Goal: Information Seeking & Learning: Learn about a topic

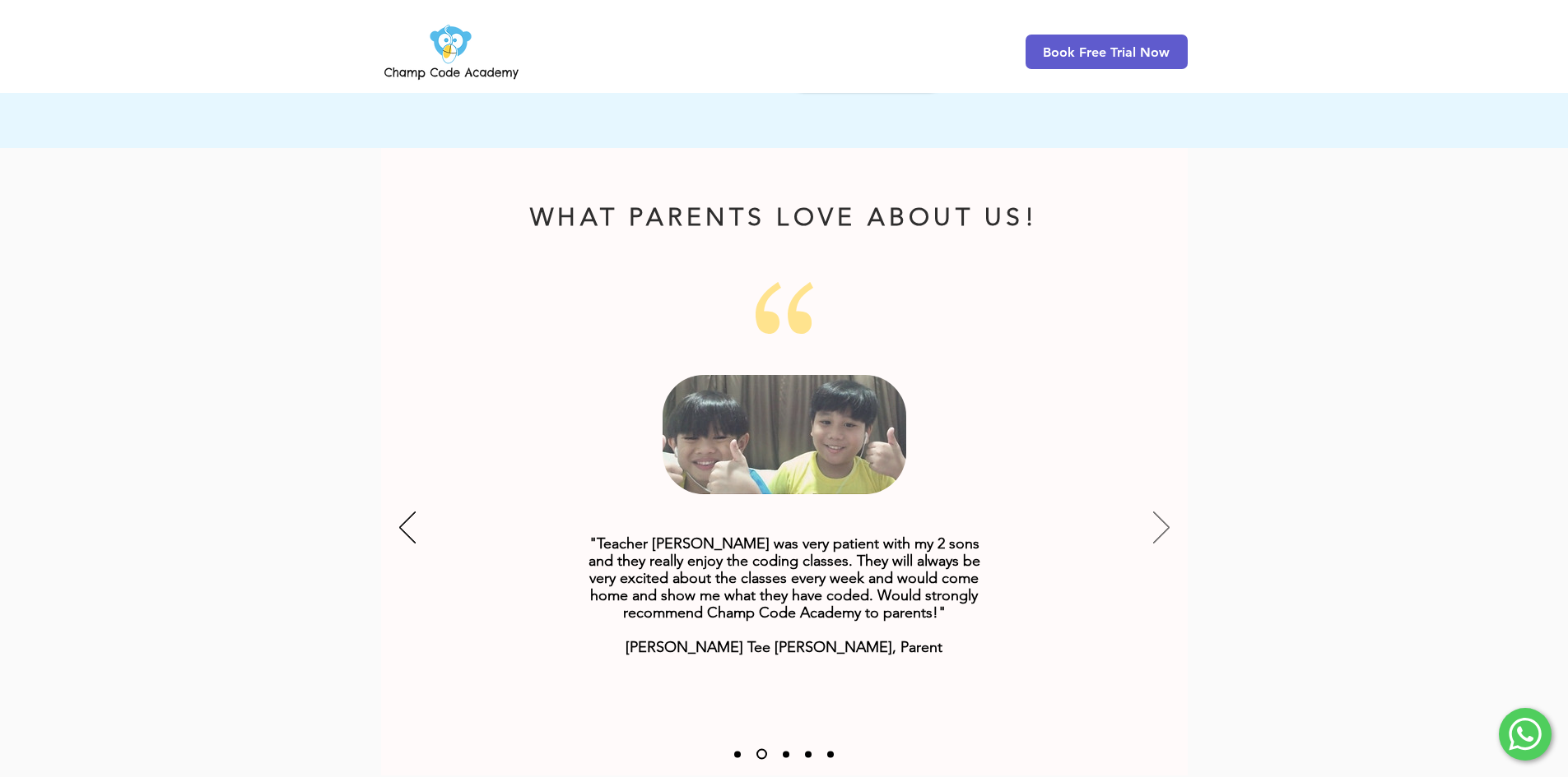
click at [1158, 512] on icon "Next" at bounding box center [1161, 528] width 16 height 32
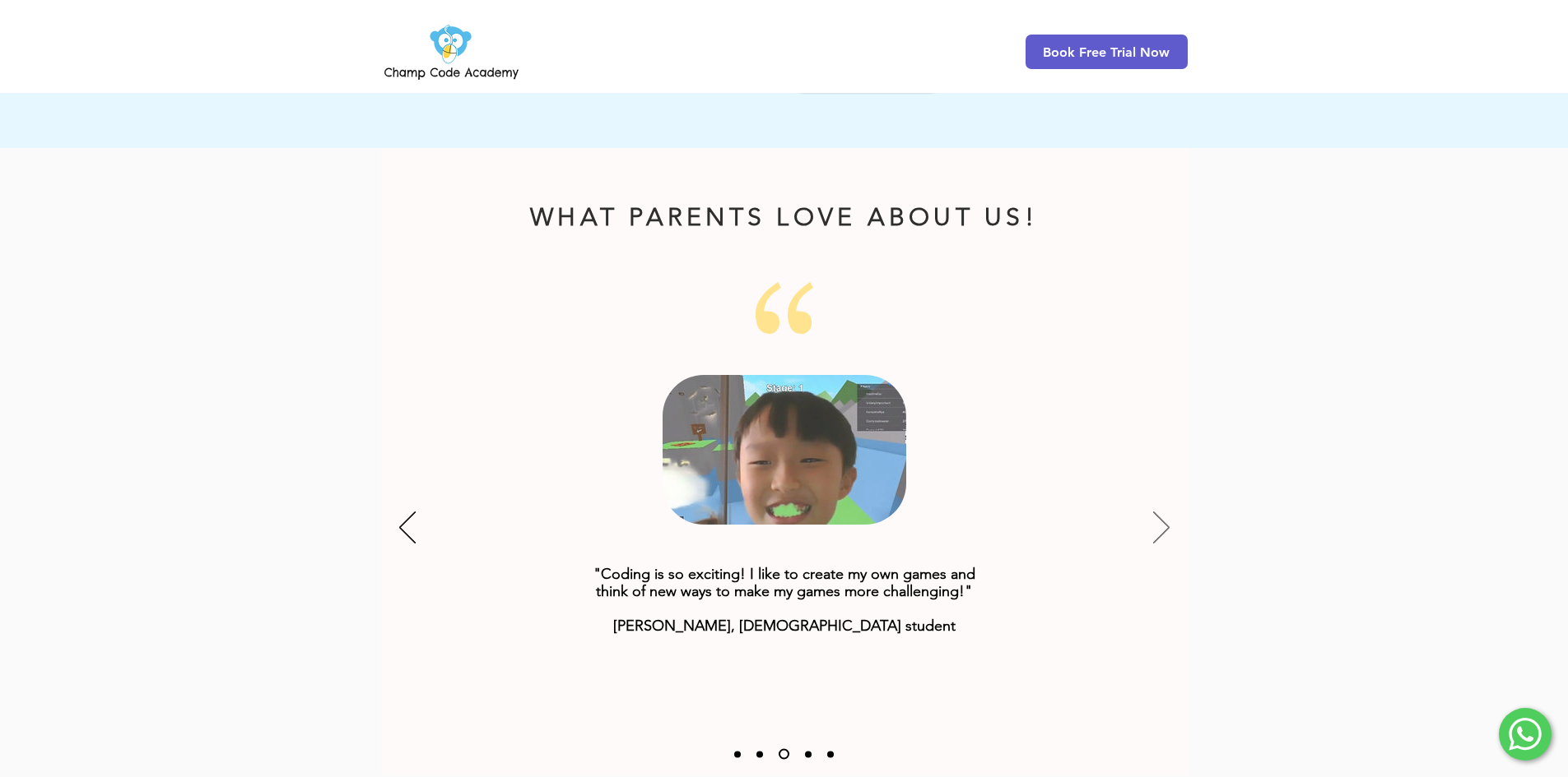
click at [1158, 512] on icon "Next" at bounding box center [1161, 528] width 16 height 32
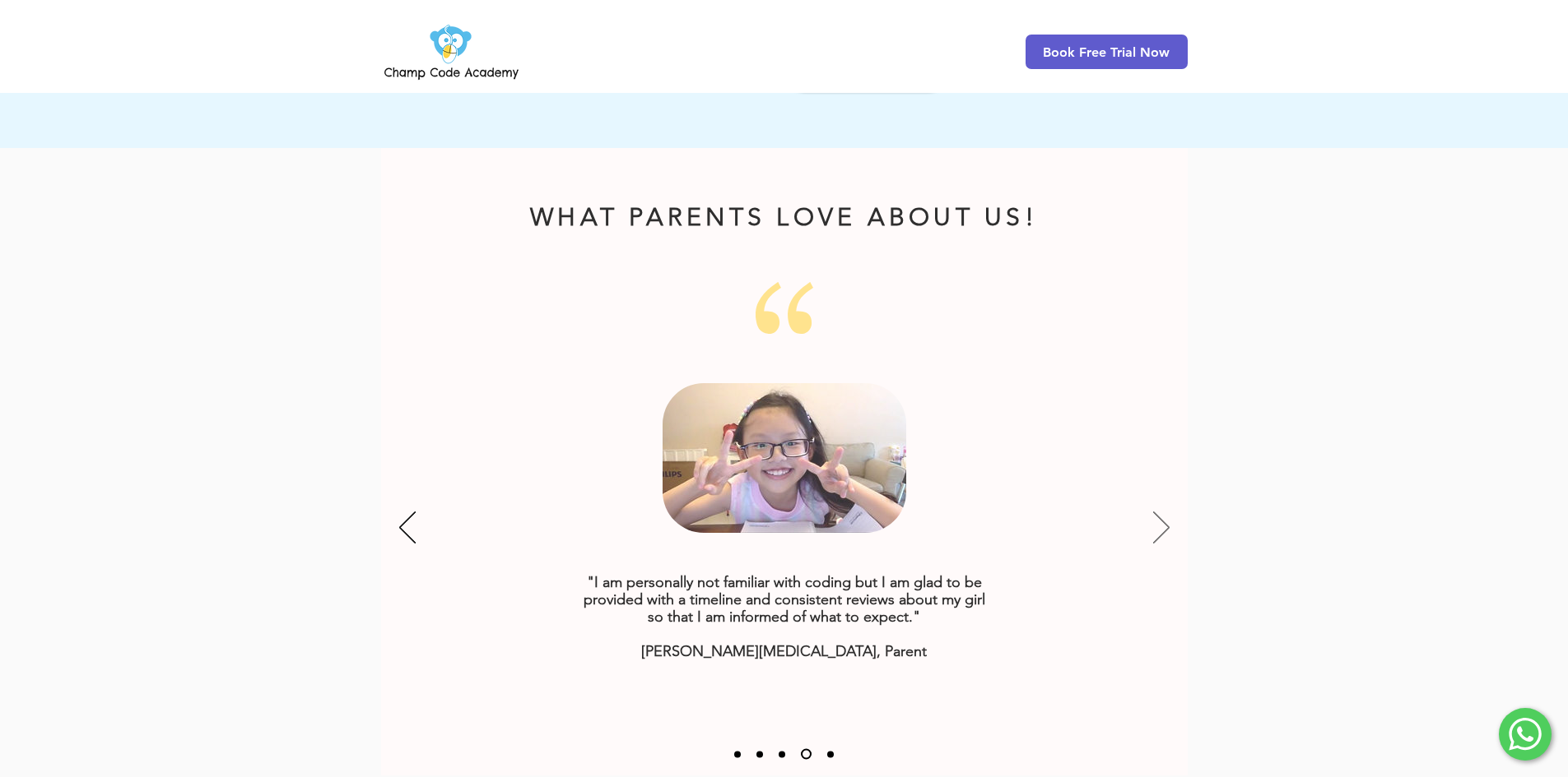
click at [1157, 512] on icon "Next" at bounding box center [1161, 528] width 16 height 32
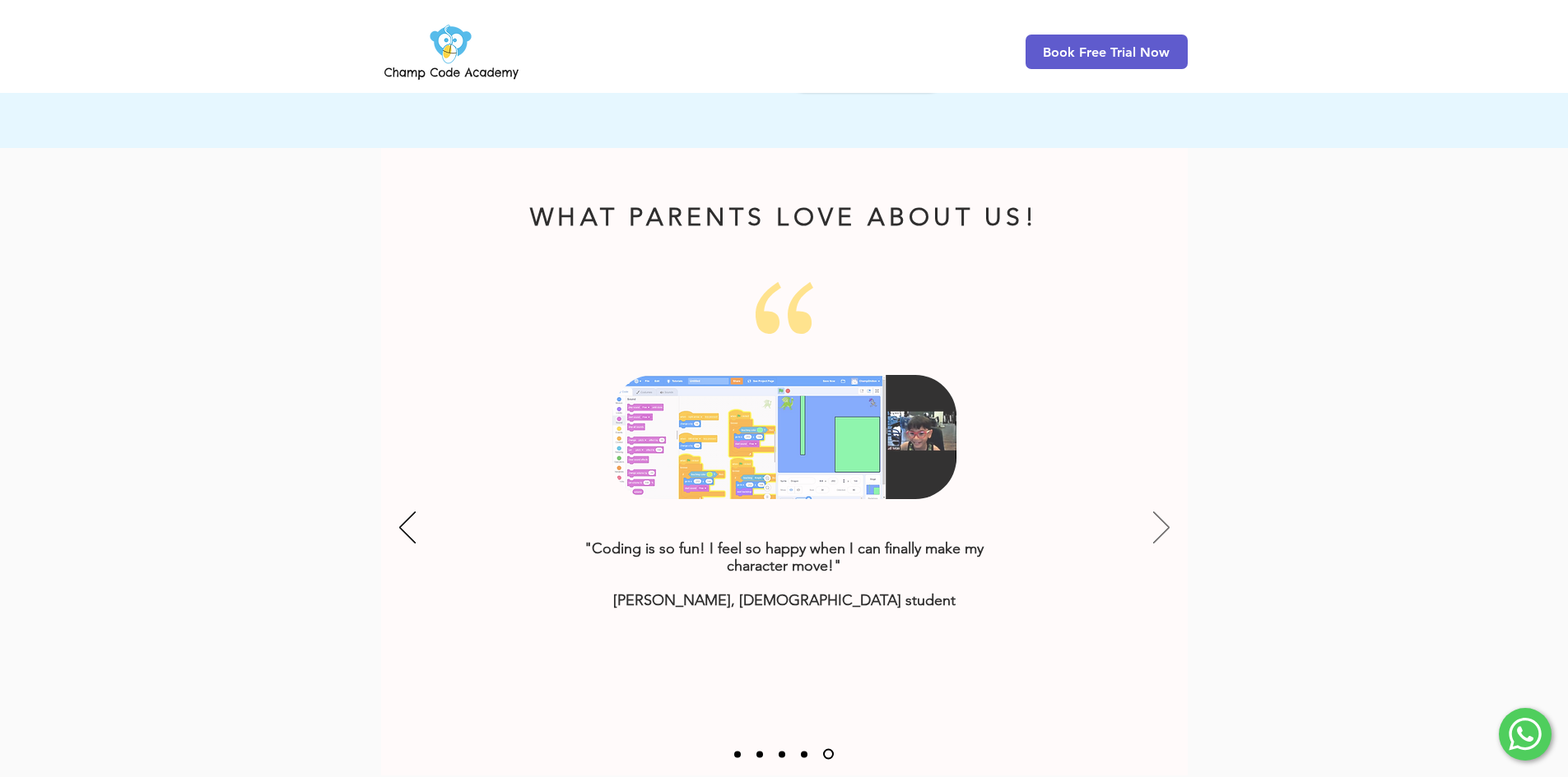
click at [1157, 512] on icon "Next" at bounding box center [1161, 528] width 16 height 32
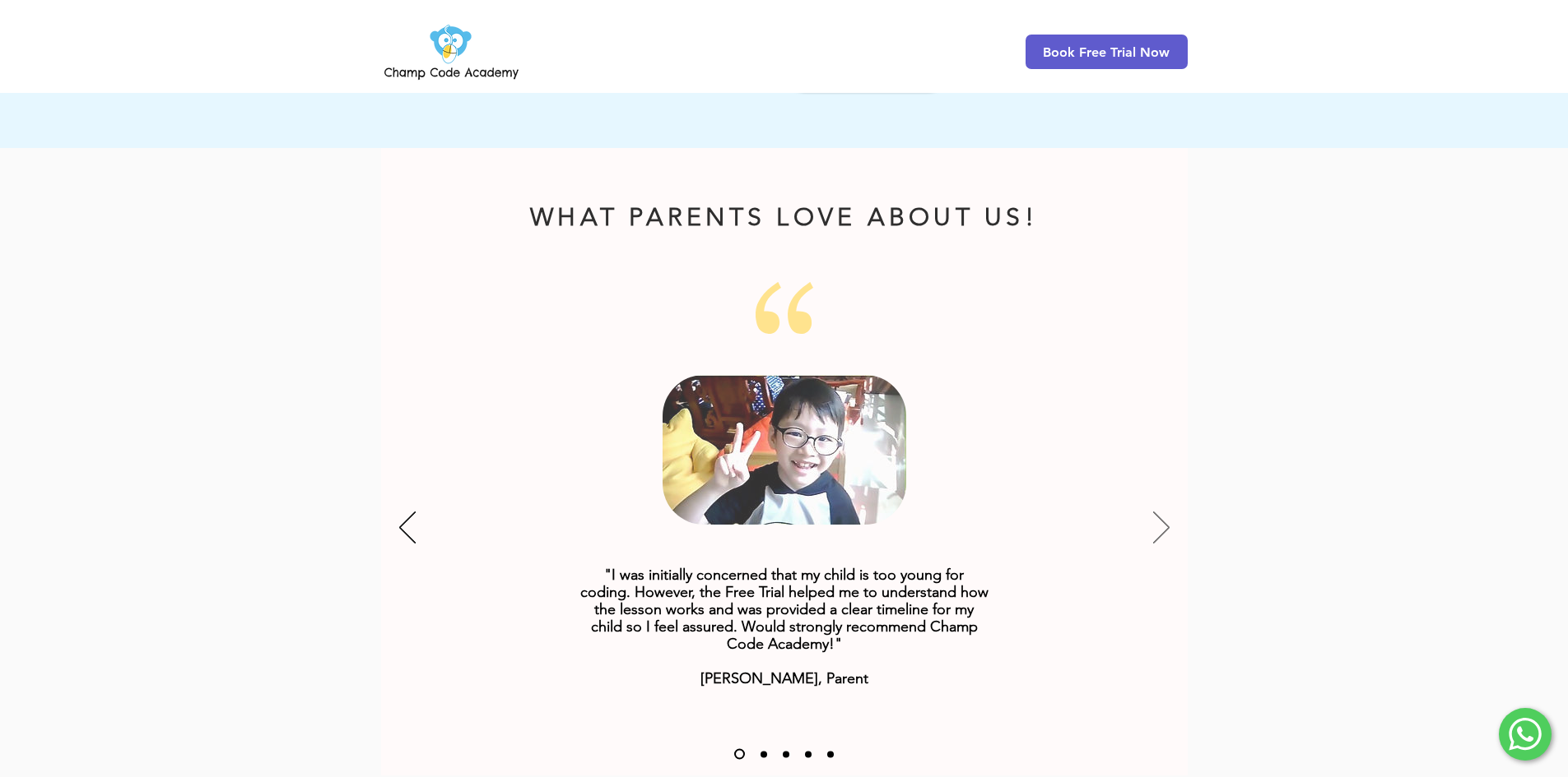
click at [1157, 512] on icon "Next" at bounding box center [1161, 528] width 16 height 32
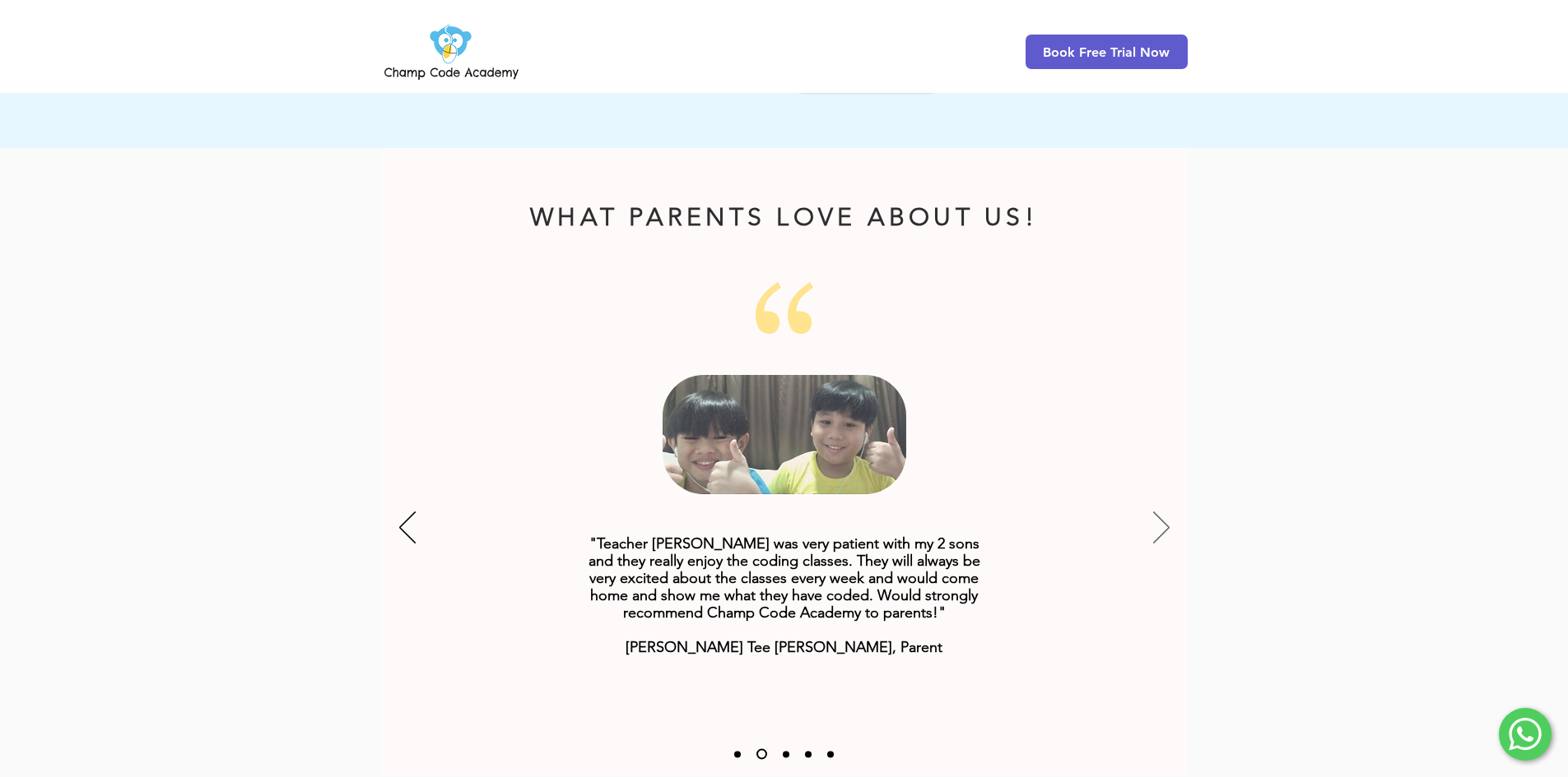
click at [1157, 512] on icon "Next" at bounding box center [1161, 528] width 16 height 32
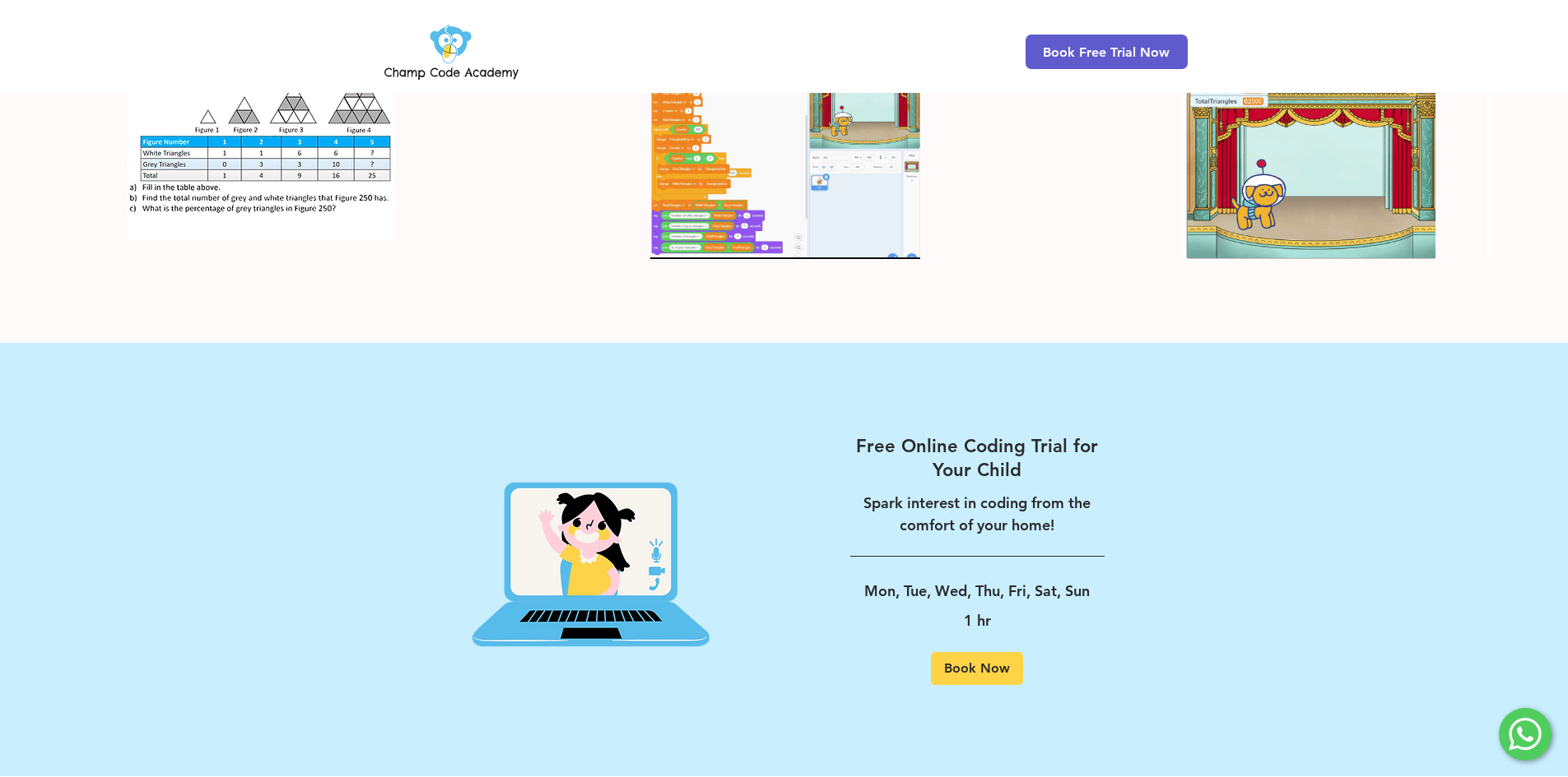
scroll to position [2933, 0]
